Goal: Navigation & Orientation: Find specific page/section

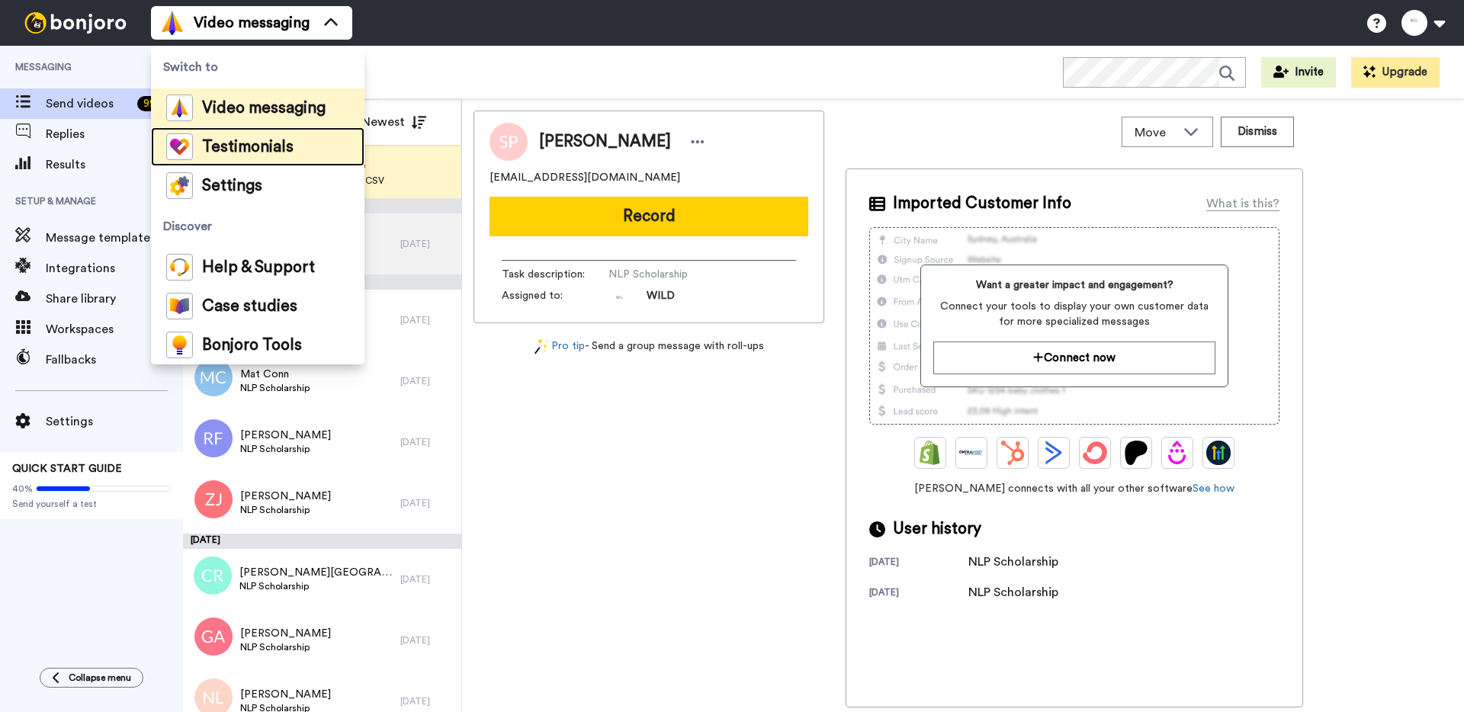
click at [261, 140] on span "Testimonials" at bounding box center [247, 147] width 91 height 15
